Goal: Navigation & Orientation: Find specific page/section

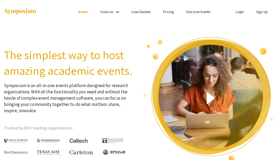
click at [240, 10] on link "Login" at bounding box center [239, 11] width 8 height 5
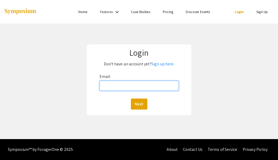
click at [115, 86] on input "Email:" at bounding box center [138, 86] width 79 height 10
type input "[EMAIL_ADDRESS][DOMAIN_NAME]"
click at [131, 98] on button "Next" at bounding box center [139, 103] width 16 height 11
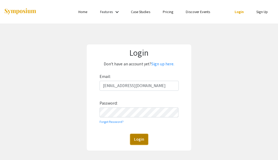
click at [141, 139] on button "Login" at bounding box center [139, 139] width 18 height 11
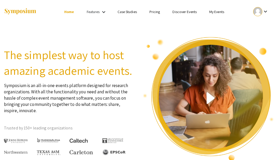
click at [216, 11] on link "My Events" at bounding box center [216, 11] width 15 height 5
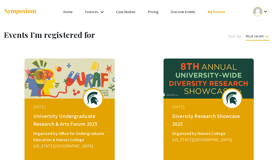
click at [264, 10] on mat-icon "keyboard_arrow_down" at bounding box center [265, 11] width 6 height 6
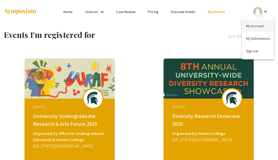
click at [255, 26] on button "My Account" at bounding box center [258, 26] width 32 height 13
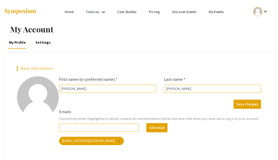
click at [69, 10] on link "Home" at bounding box center [69, 11] width 9 height 5
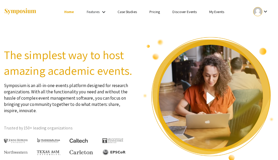
click at [220, 11] on link "My Events" at bounding box center [216, 11] width 15 height 5
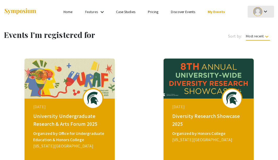
click at [265, 11] on mat-icon "keyboard_arrow_down" at bounding box center [265, 11] width 6 height 6
